Goal: Task Accomplishment & Management: Use online tool/utility

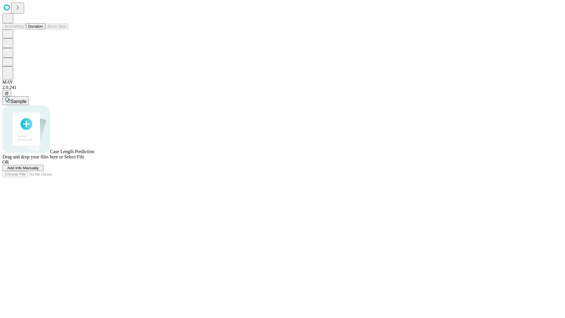
click at [43, 29] on button "Duration" at bounding box center [35, 26] width 19 height 6
click at [39, 170] on span "Add Info Manually" at bounding box center [22, 168] width 31 height 4
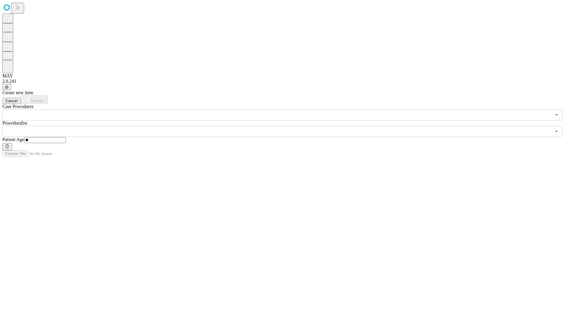
type input "**"
click at [286, 126] on input "text" at bounding box center [276, 131] width 548 height 11
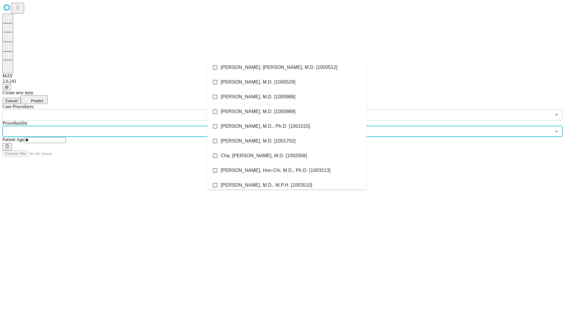
click at [287, 67] on li "[PERSON_NAME], [PERSON_NAME], M.D. [1000512]" at bounding box center [286, 67] width 159 height 15
click at [124, 109] on input "text" at bounding box center [276, 114] width 548 height 11
